Goal: Information Seeking & Learning: Learn about a topic

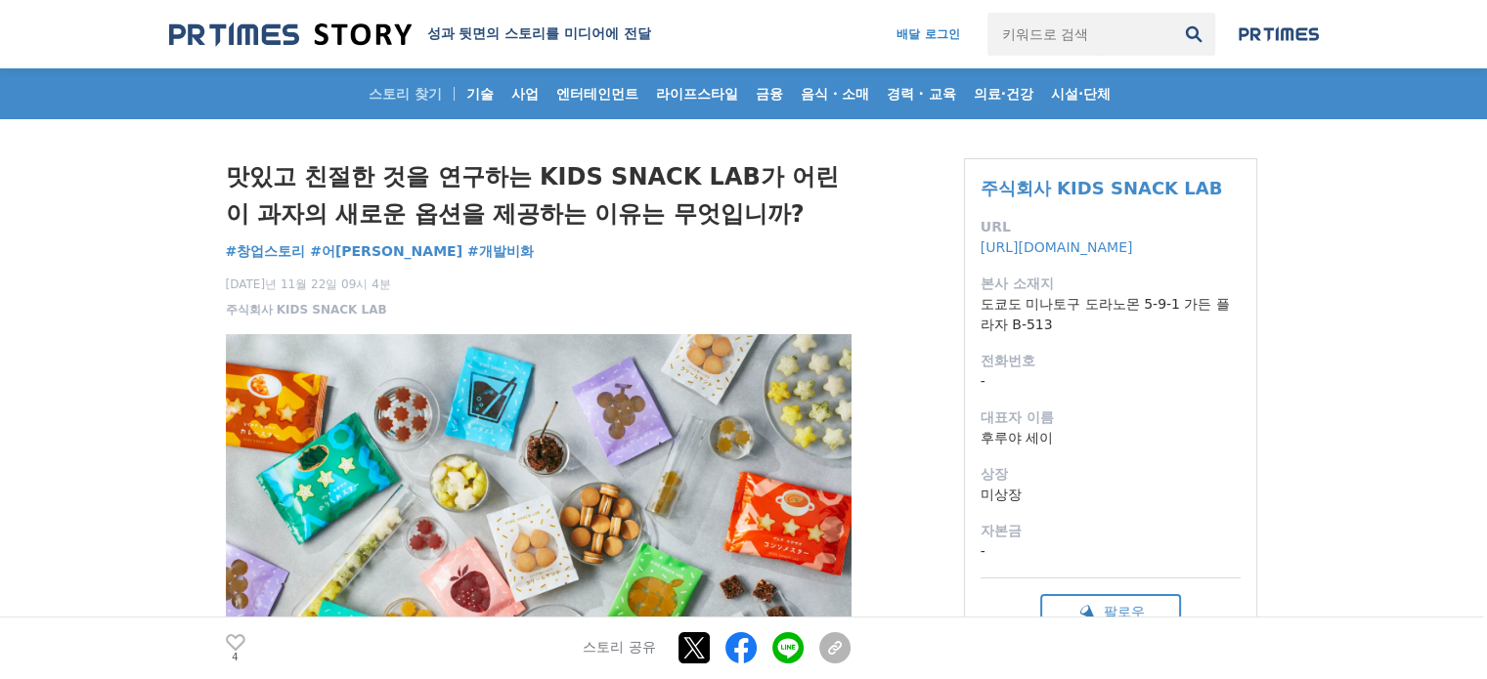
click at [555, 159] on h1 "맛있고 친절한 것을 연구하는 KIDS SNACK LAB가 어린이 과자의 새로운 옵션을 제공하는 이유는 무엇입니까?" at bounding box center [539, 195] width 626 height 75
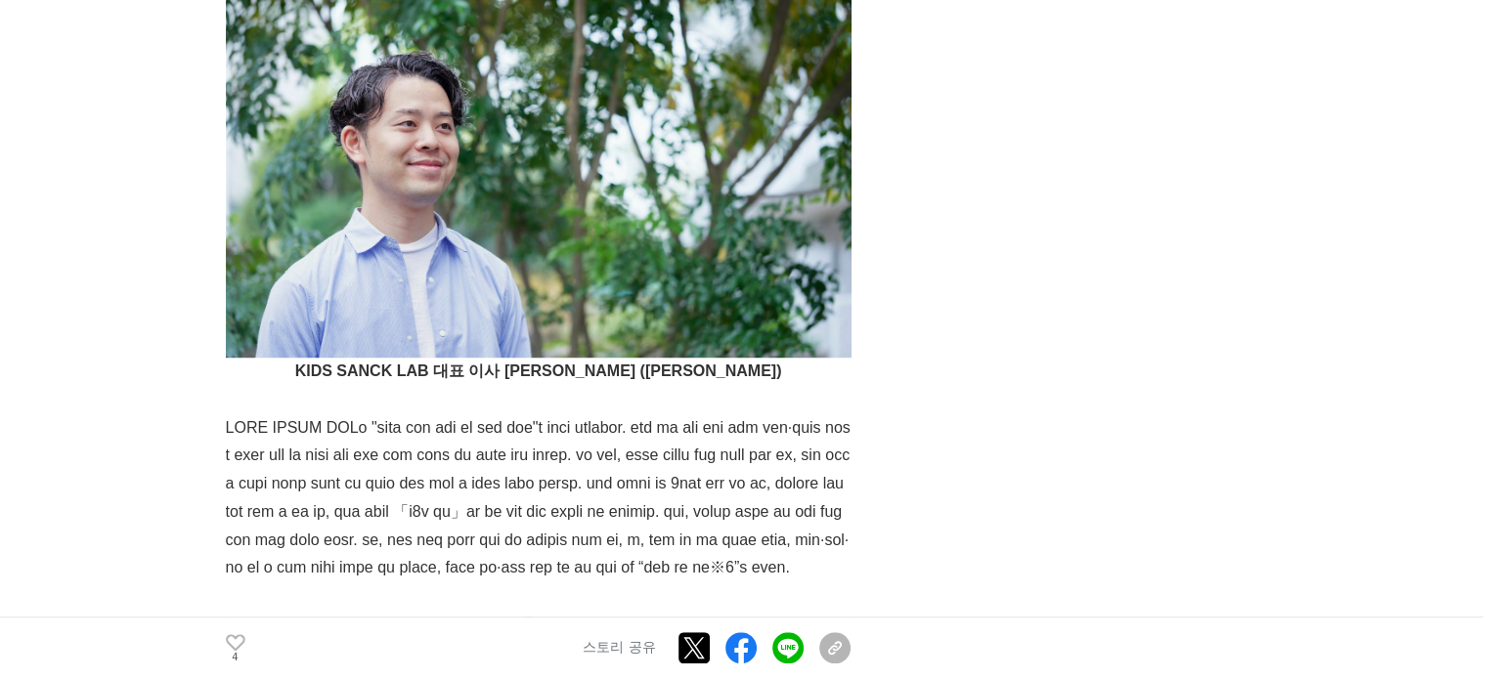
scroll to position [1759, 0]
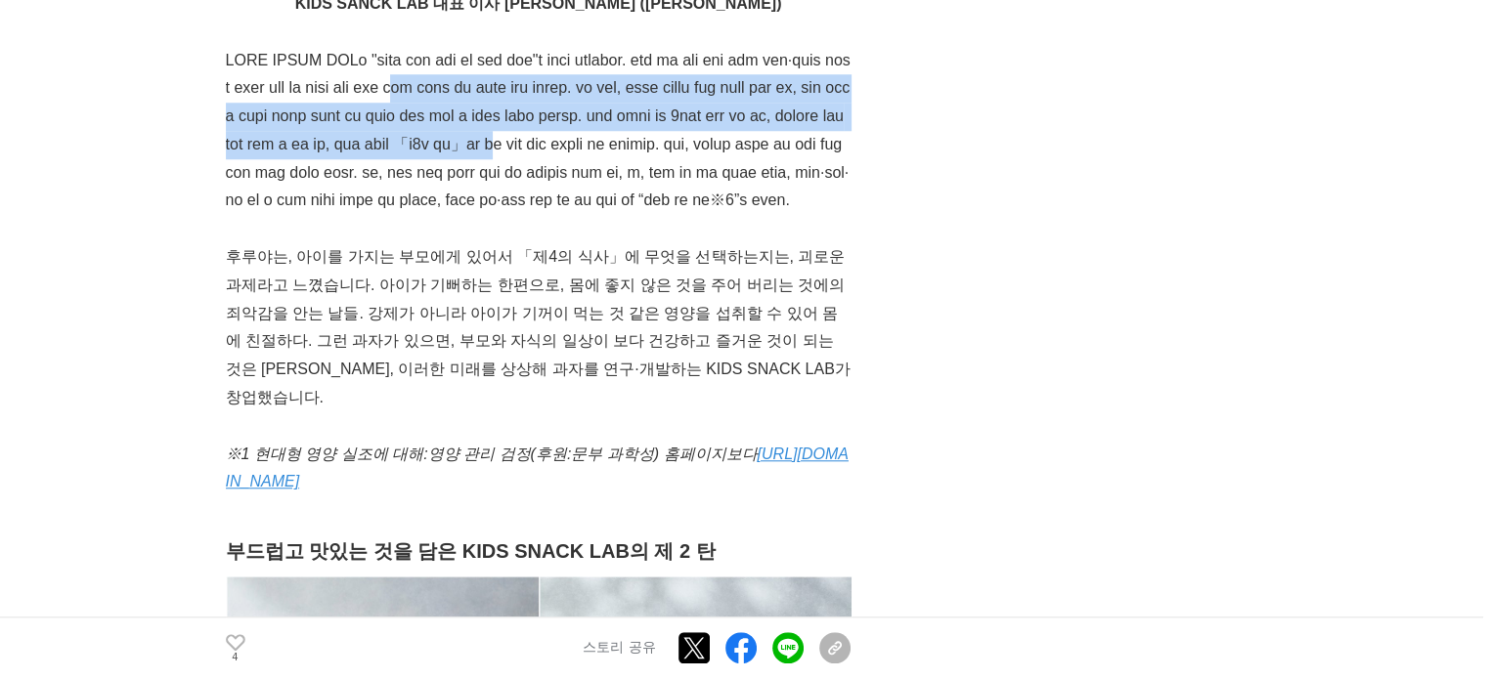
drag, startPoint x: 542, startPoint y: 229, endPoint x: 846, endPoint y: 302, distance: 313.7
click at [842, 216] on p at bounding box center [539, 131] width 626 height 169
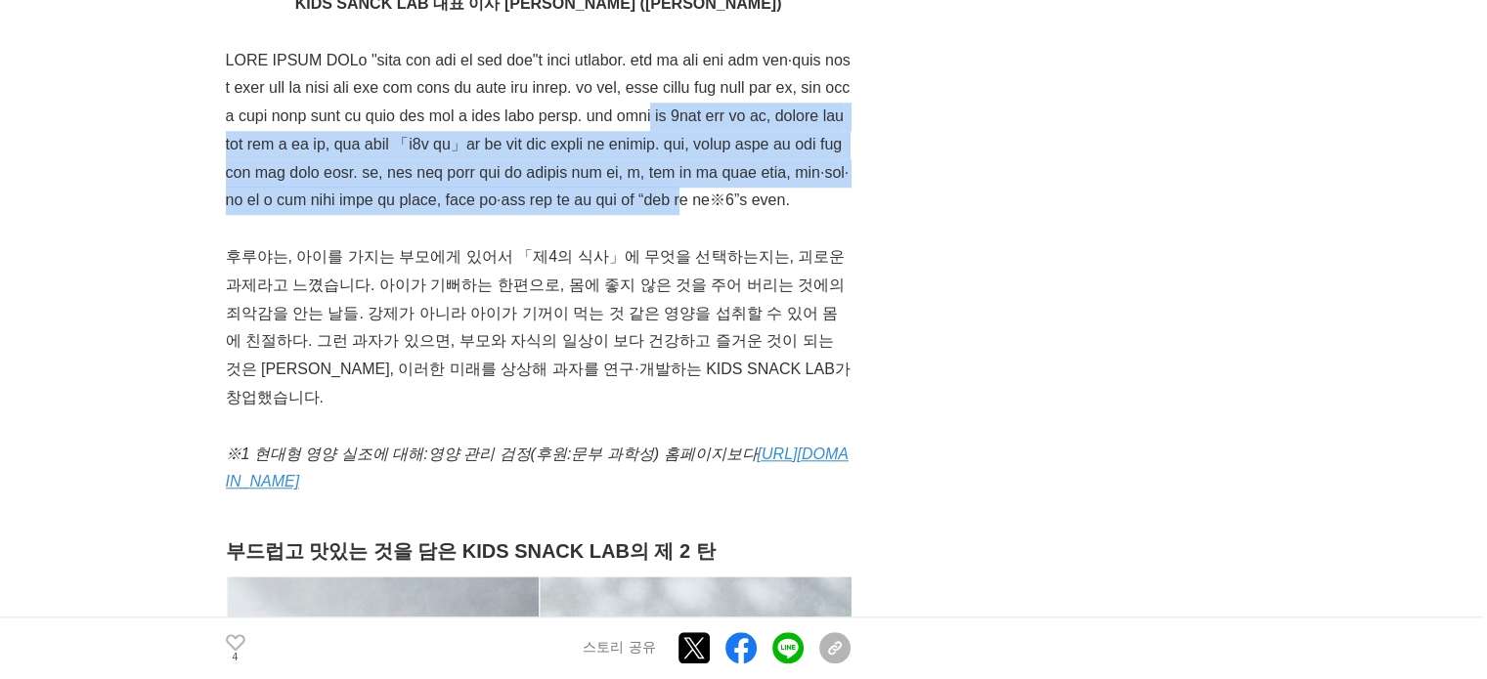
drag, startPoint x: 653, startPoint y: 282, endPoint x: 836, endPoint y: 403, distance: 219.3
click at [833, 209] on font at bounding box center [538, 130] width 625 height 157
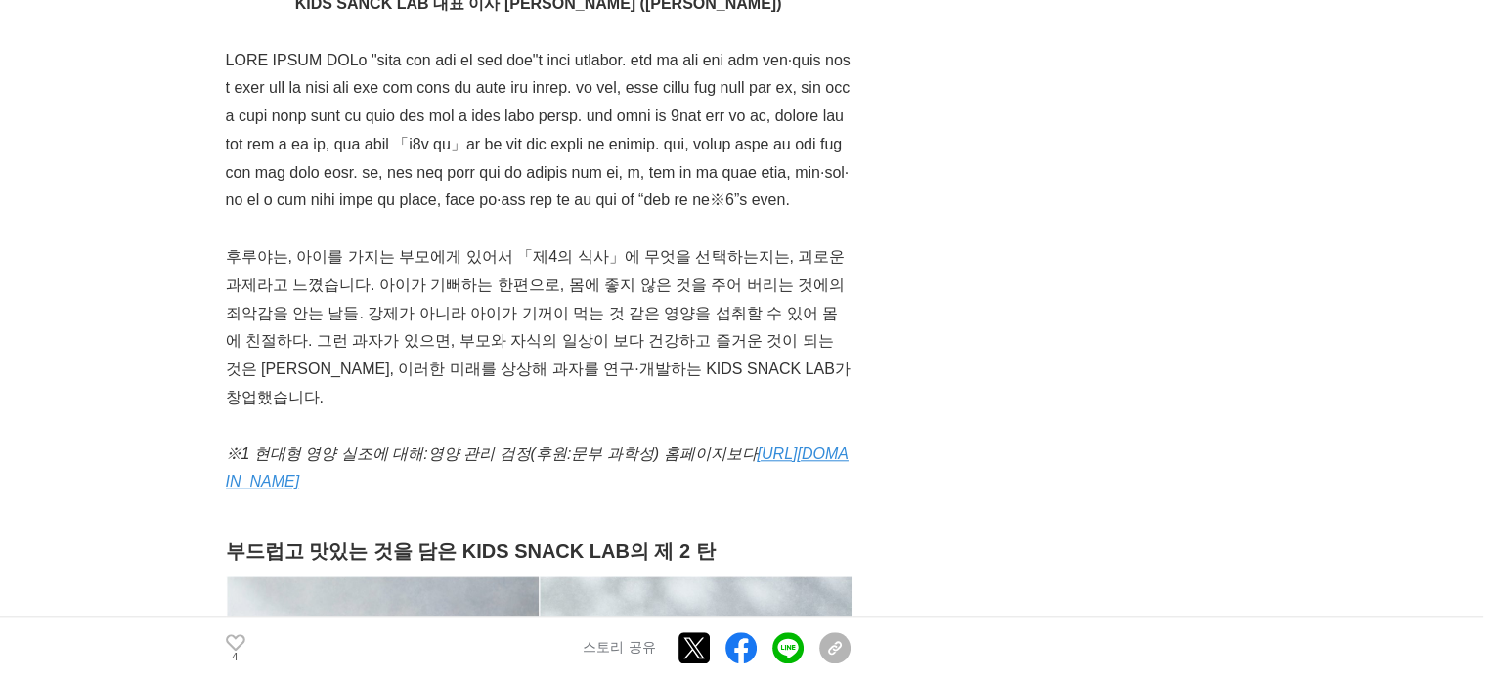
click at [839, 209] on font at bounding box center [538, 130] width 625 height 157
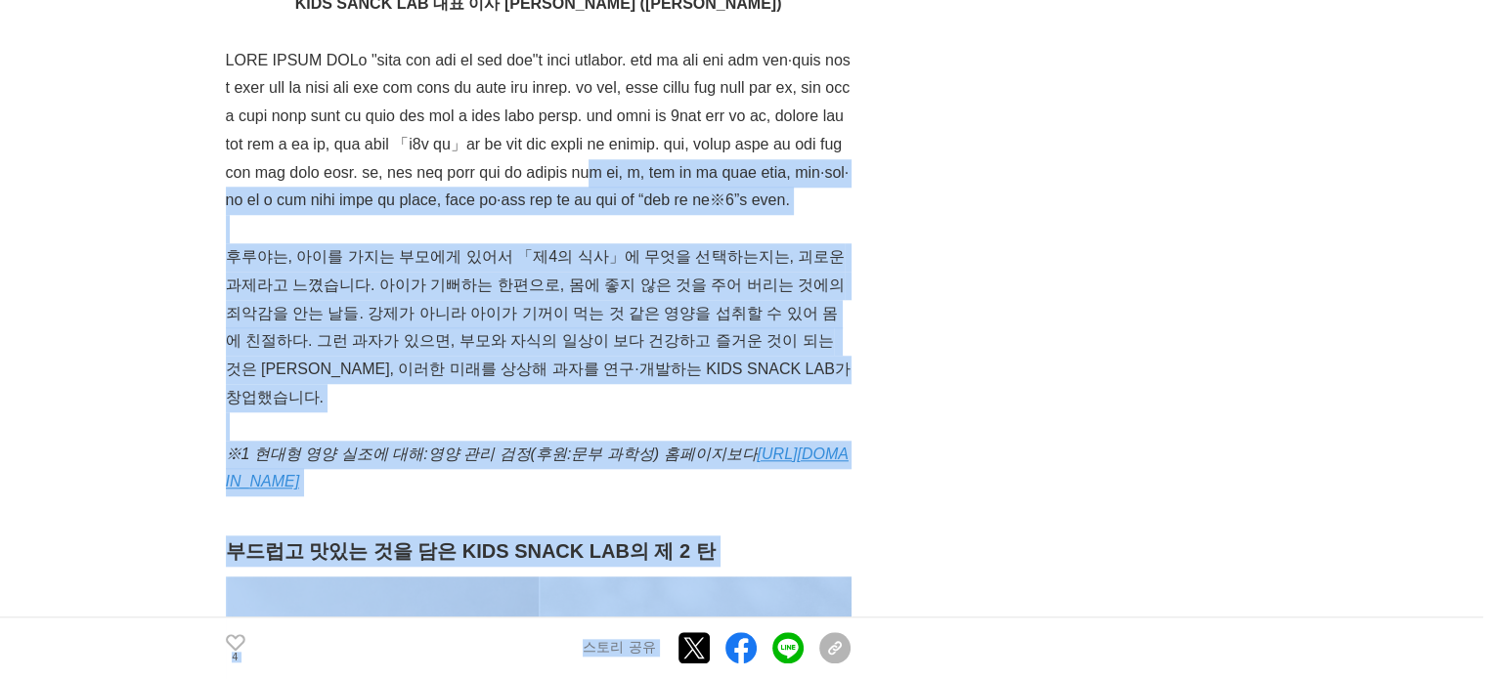
drag, startPoint x: 848, startPoint y: 378, endPoint x: 856, endPoint y: 306, distance: 72.8
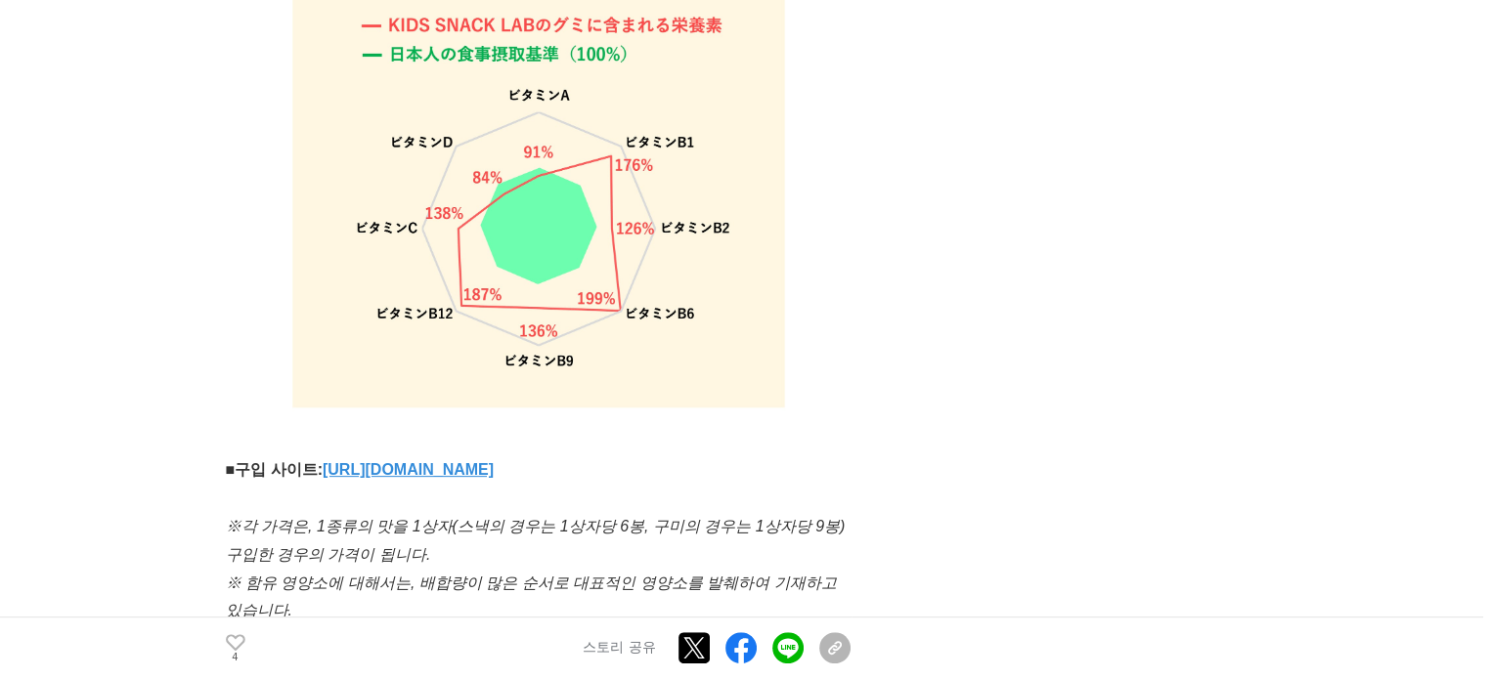
scroll to position [8015, 0]
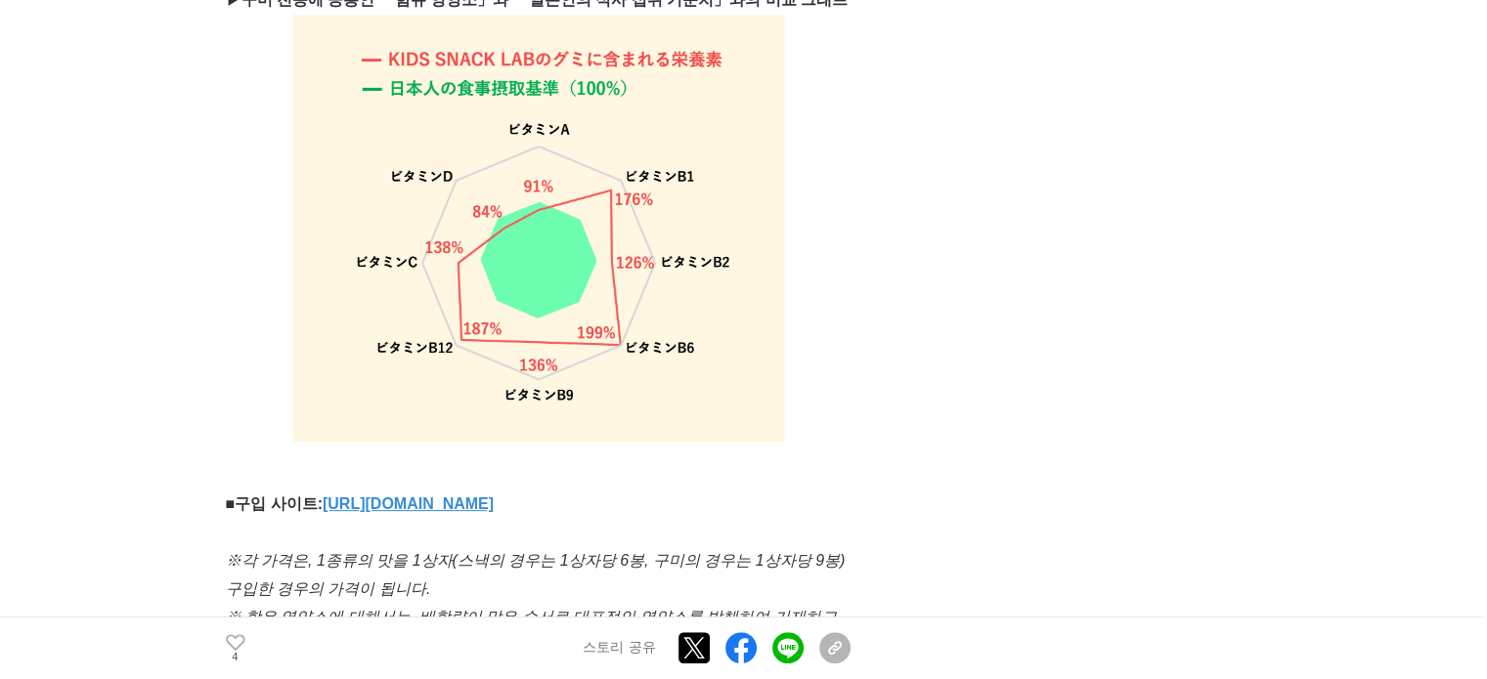
click at [809, 390] on p at bounding box center [539, 238] width 626 height 449
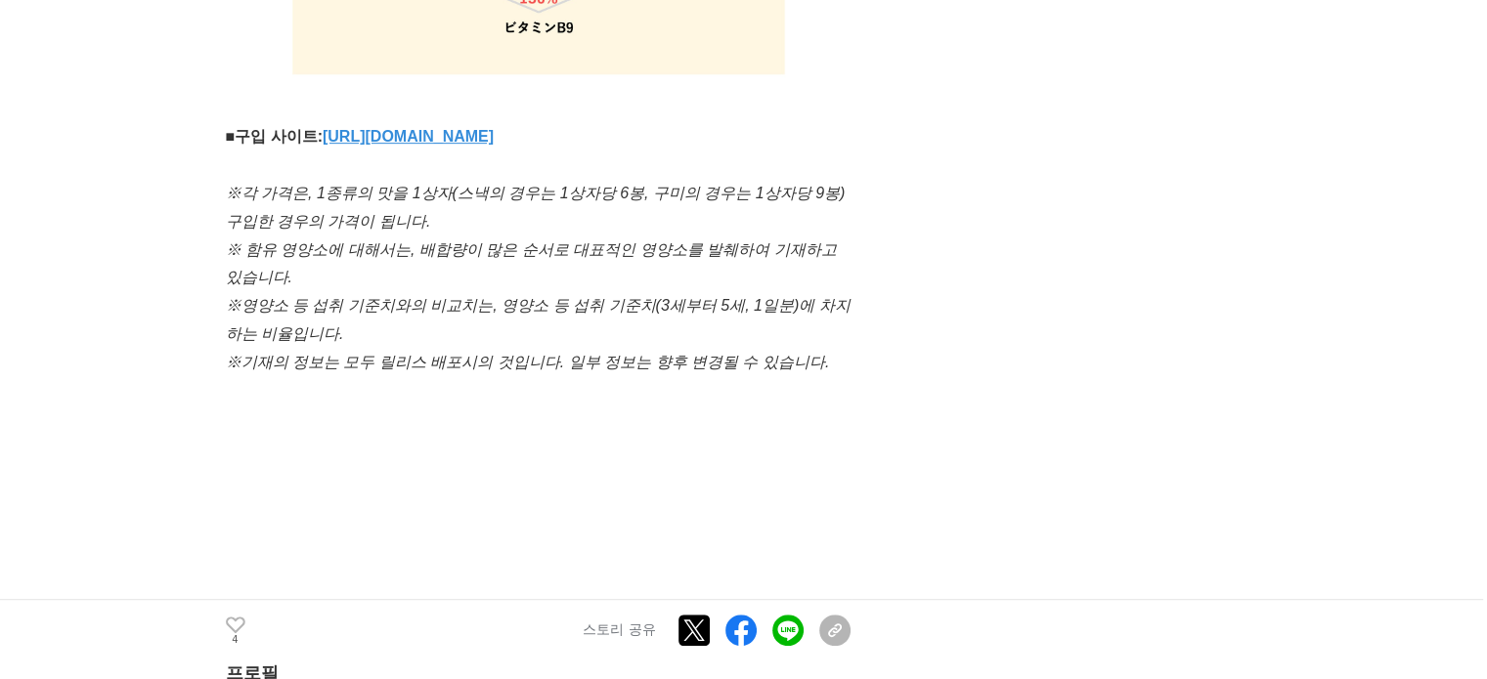
scroll to position [8602, 0]
